Goal: Information Seeking & Learning: Learn about a topic

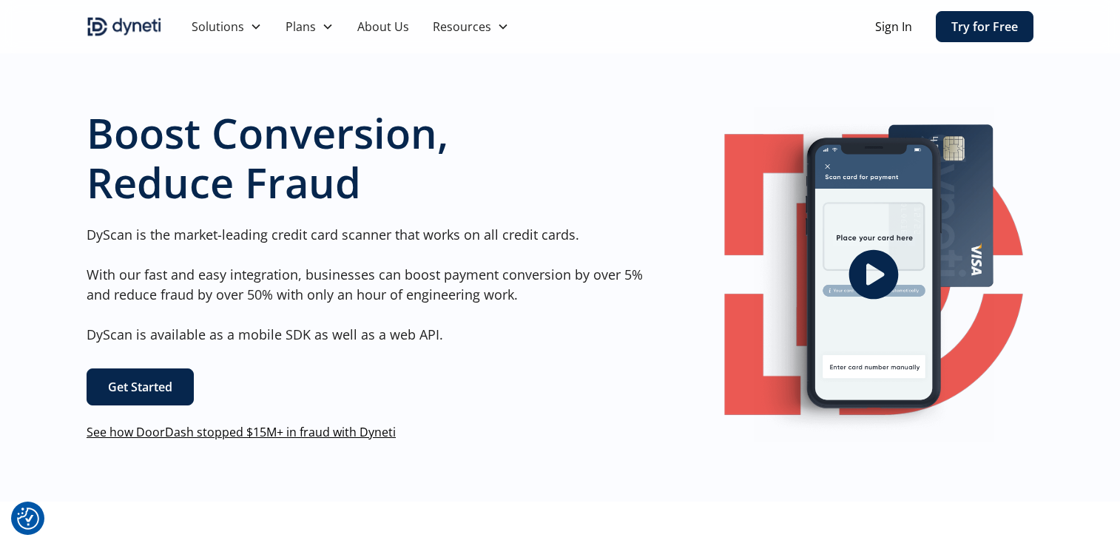
click at [975, 24] on link "Try for Free" at bounding box center [985, 26] width 98 height 31
click at [175, 380] on link "Get Started" at bounding box center [140, 386] width 107 height 37
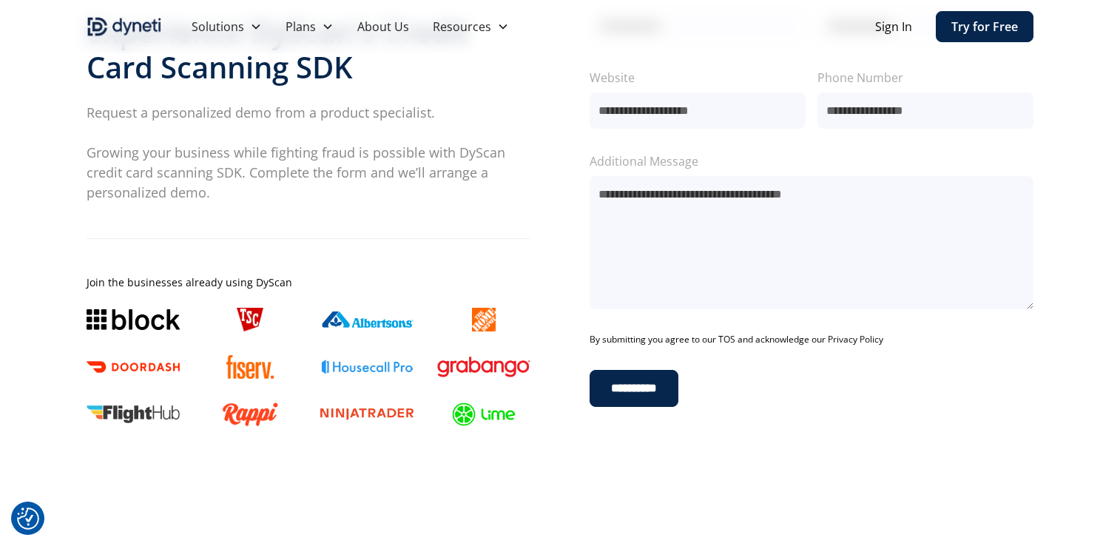
scroll to position [148, 0]
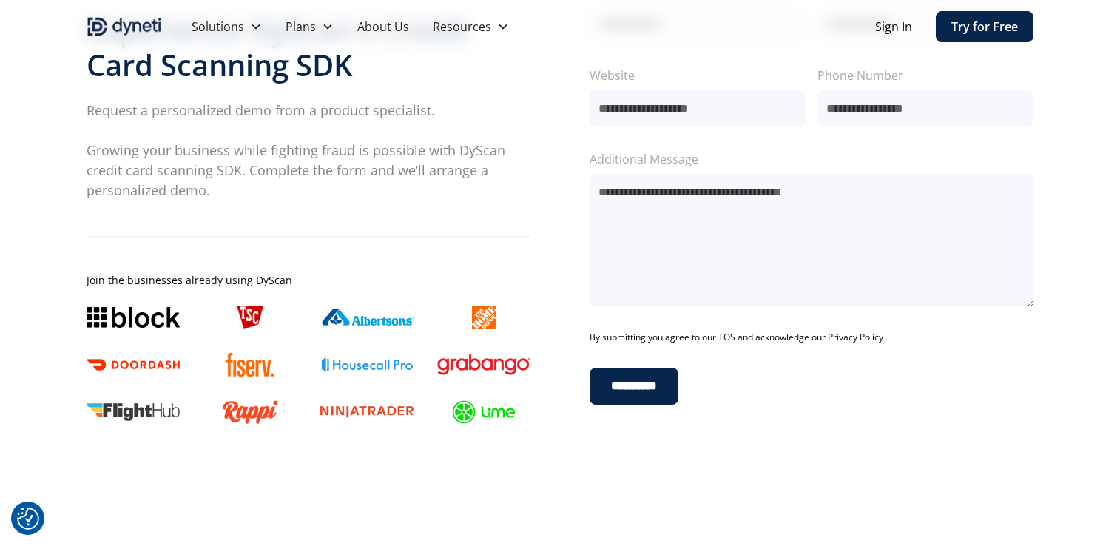
click at [539, 142] on div "**********" at bounding box center [560, 206] width 947 height 448
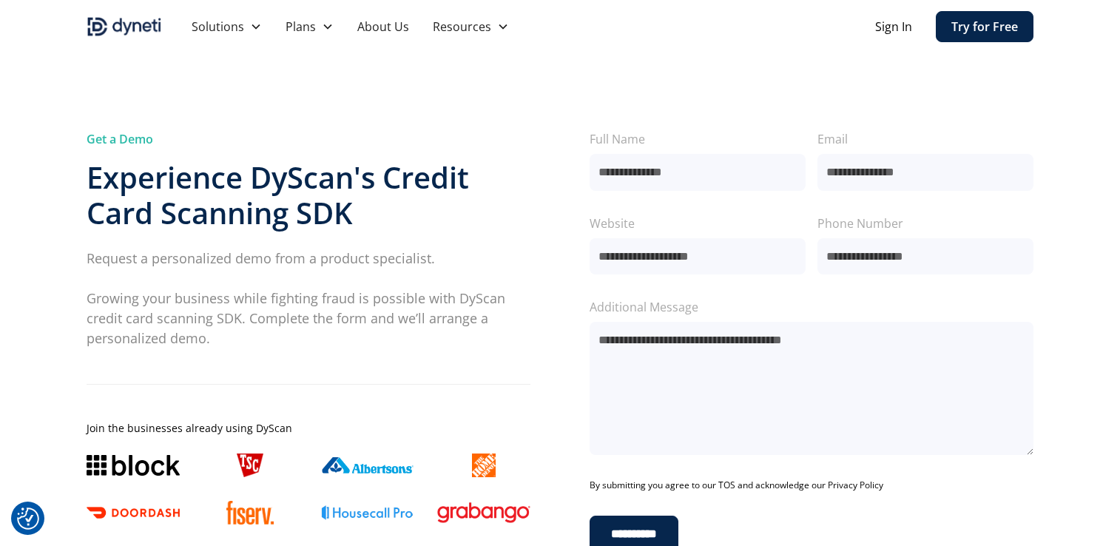
click at [473, 72] on div "**********" at bounding box center [560, 353] width 947 height 613
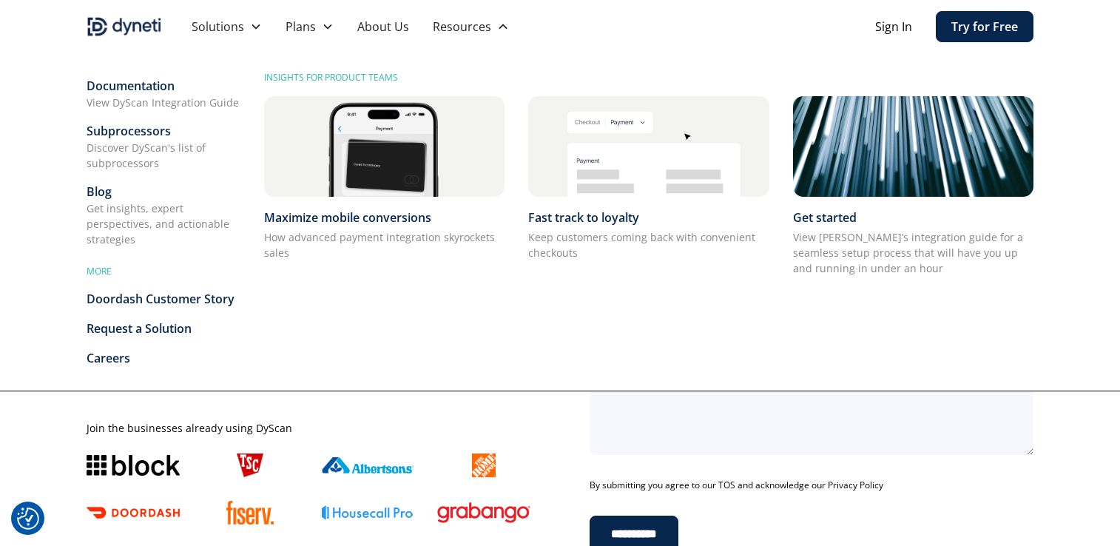
click at [163, 206] on div "Get insights, expert perspectives, and actionable strategies" at bounding box center [164, 223] width 154 height 47
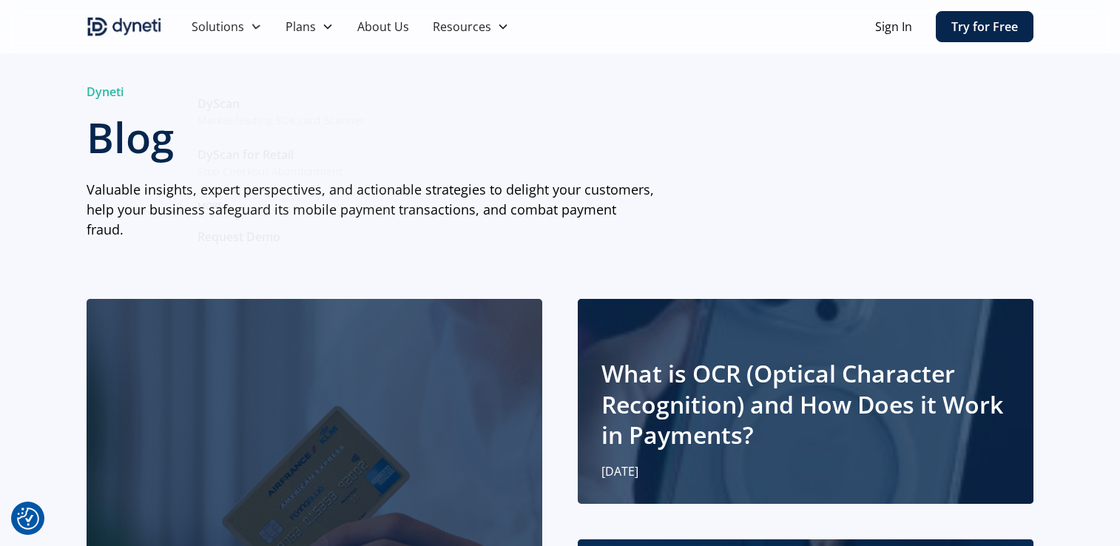
click at [116, 28] on img "home" at bounding box center [124, 27] width 75 height 24
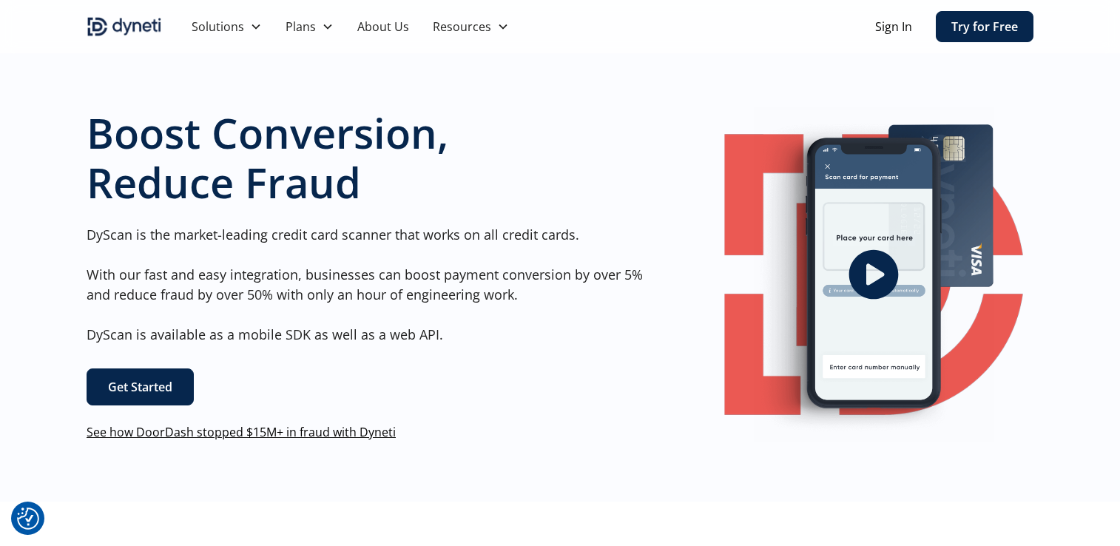
click at [322, 429] on link "See how DoorDash stopped $15M+ in fraud with Dyneti" at bounding box center [241, 432] width 309 height 16
click at [591, 149] on h1 "Boost Conversion, Reduce Fraud" at bounding box center [371, 157] width 568 height 99
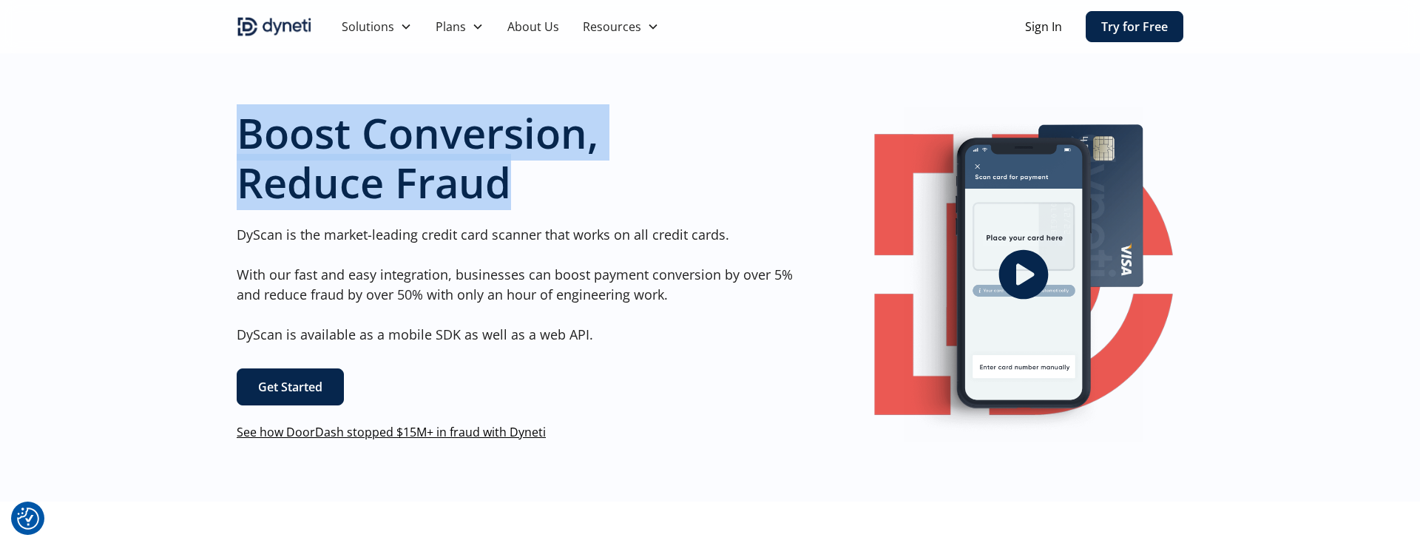
drag, startPoint x: 516, startPoint y: 189, endPoint x: 229, endPoint y: 145, distance: 289.7
click at [229, 145] on div "Boost Conversion, Reduce Fraud DyScan is the market-leading credit card scanner…" at bounding box center [710, 274] width 1420 height 454
click at [704, 135] on h1 "Boost Conversion, Reduce Fraud" at bounding box center [521, 157] width 568 height 99
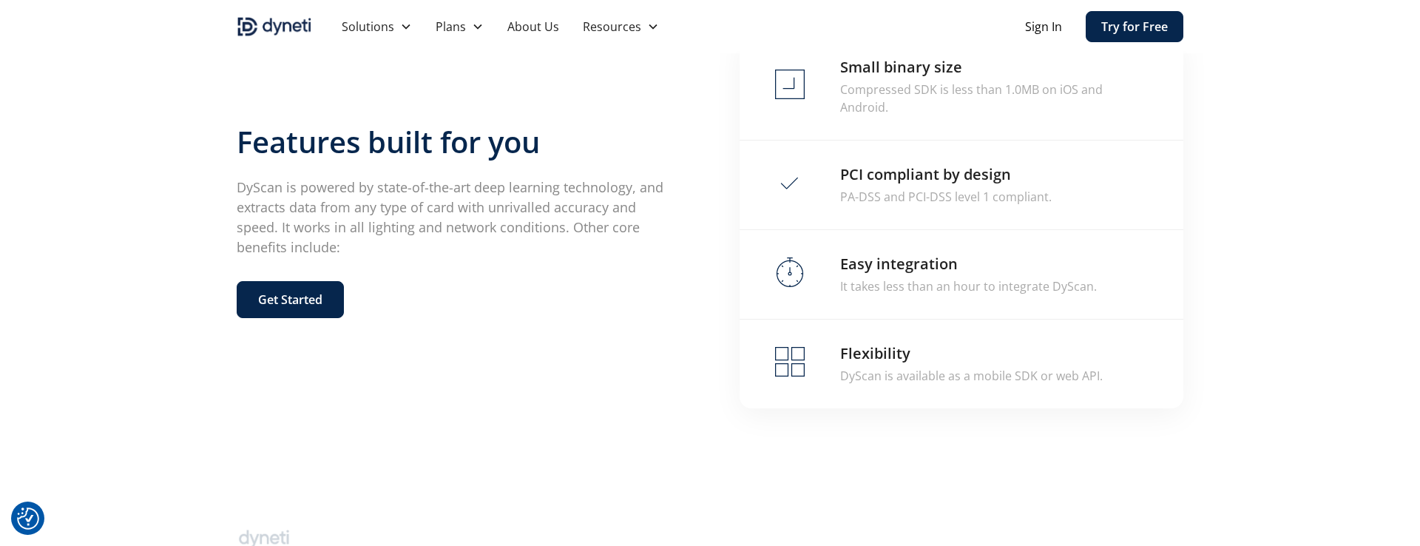
scroll to position [3028, 0]
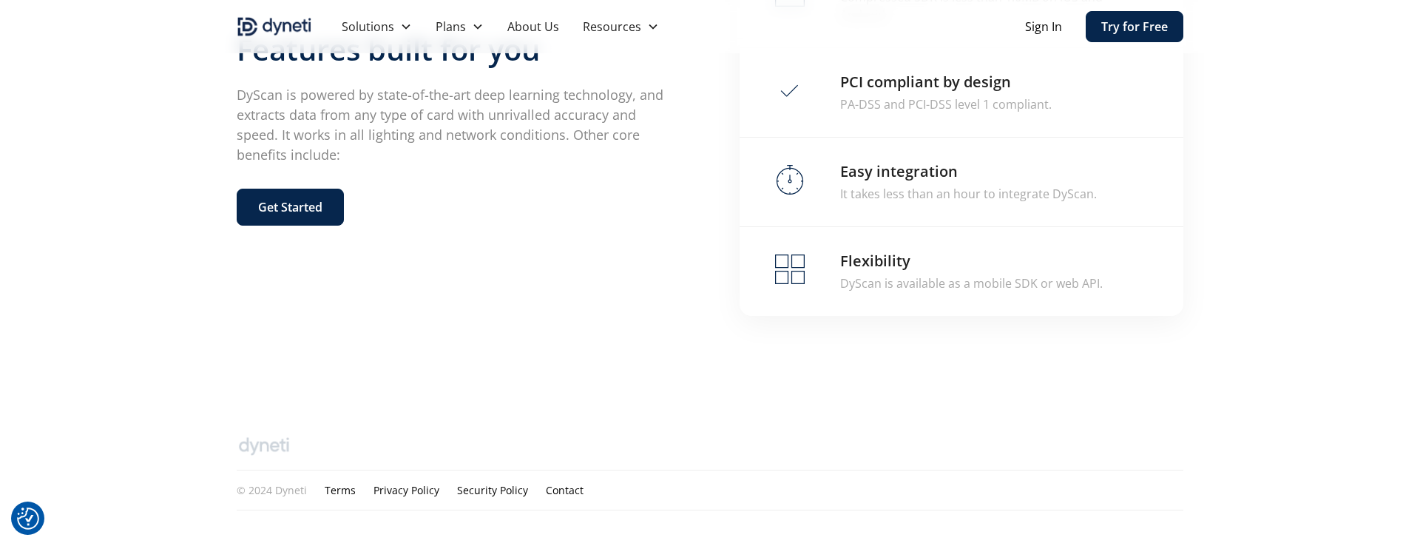
click at [114, 358] on div "Features built for you DyScan is powered by state-of-the-art deep learning tech…" at bounding box center [710, 128] width 1420 height 541
